Goal: Information Seeking & Learning: Learn about a topic

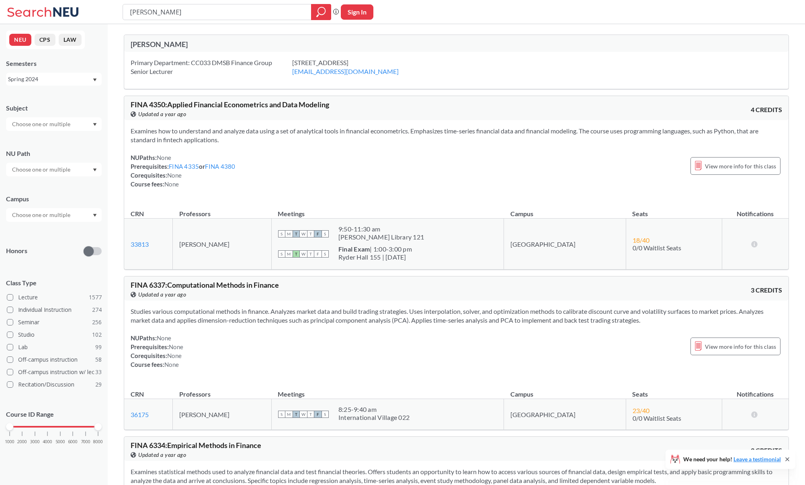
click at [385, 149] on div "Examines how to understand and analyze data using a set of analytical tools in …" at bounding box center [456, 160] width 665 height 81
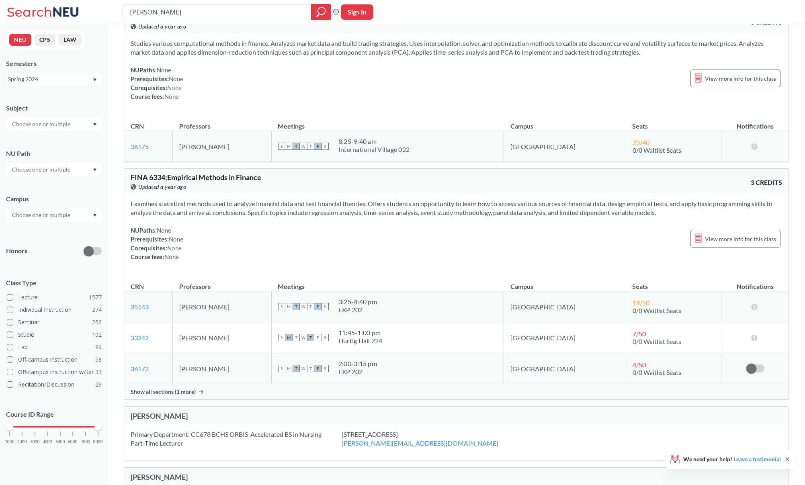
click at [94, 82] on div "Spring 2024" at bounding box center [54, 79] width 96 height 13
click at [94, 79] on icon "Dropdown arrow" at bounding box center [95, 79] width 4 height 3
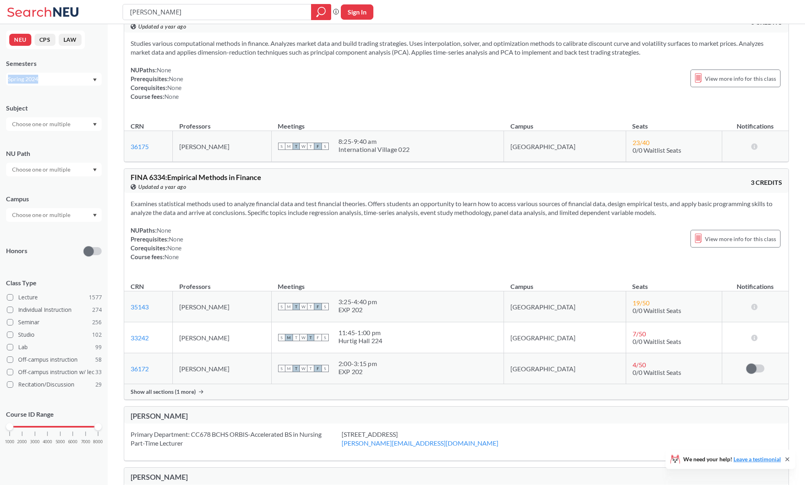
click at [94, 79] on icon "Dropdown arrow" at bounding box center [95, 79] width 4 height 3
click at [96, 67] on div "Semesters" at bounding box center [54, 63] width 96 height 9
